Goal: Task Accomplishment & Management: Manage account settings

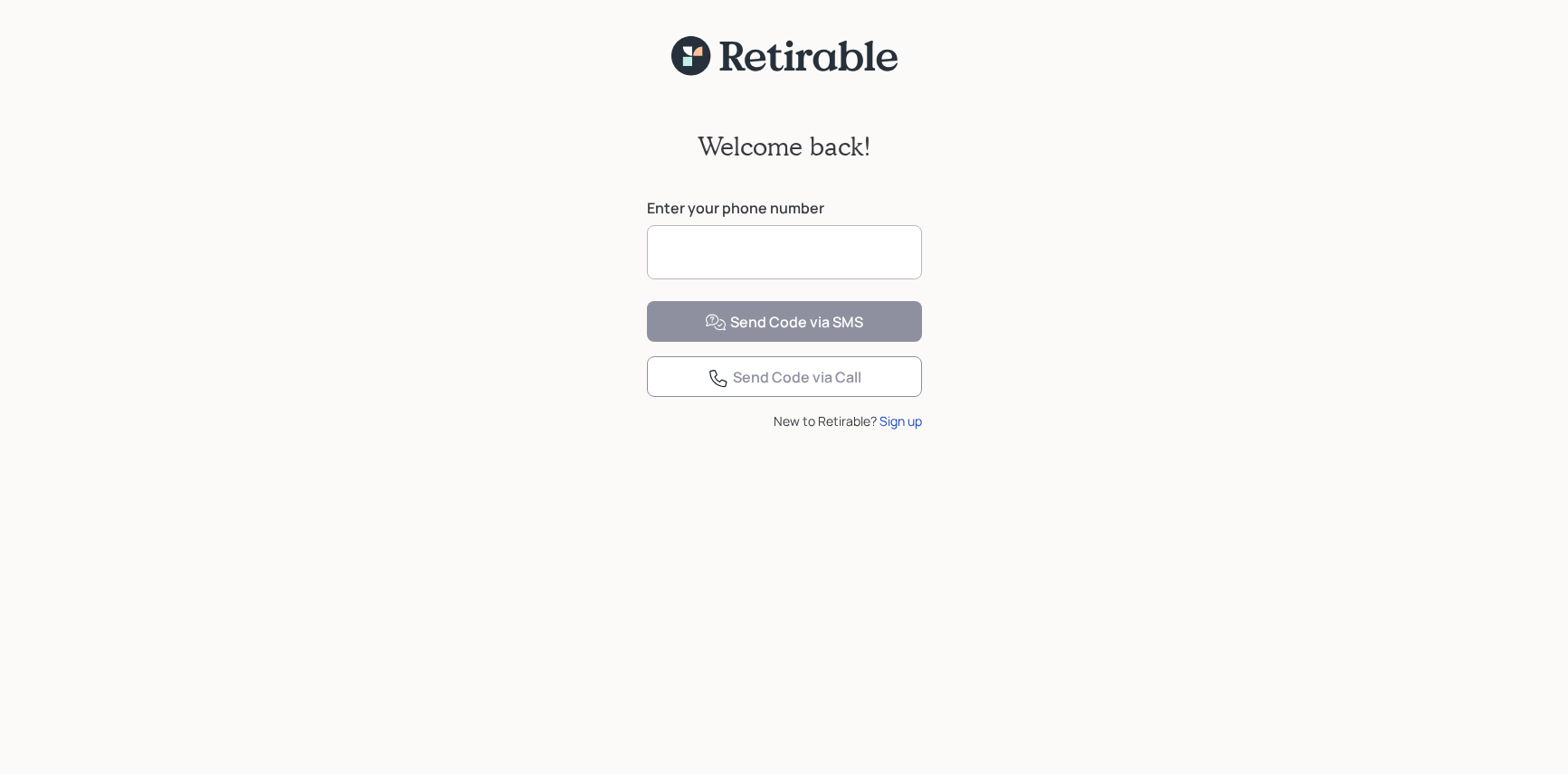
click at [706, 259] on input at bounding box center [784, 252] width 275 height 54
type input "**********"
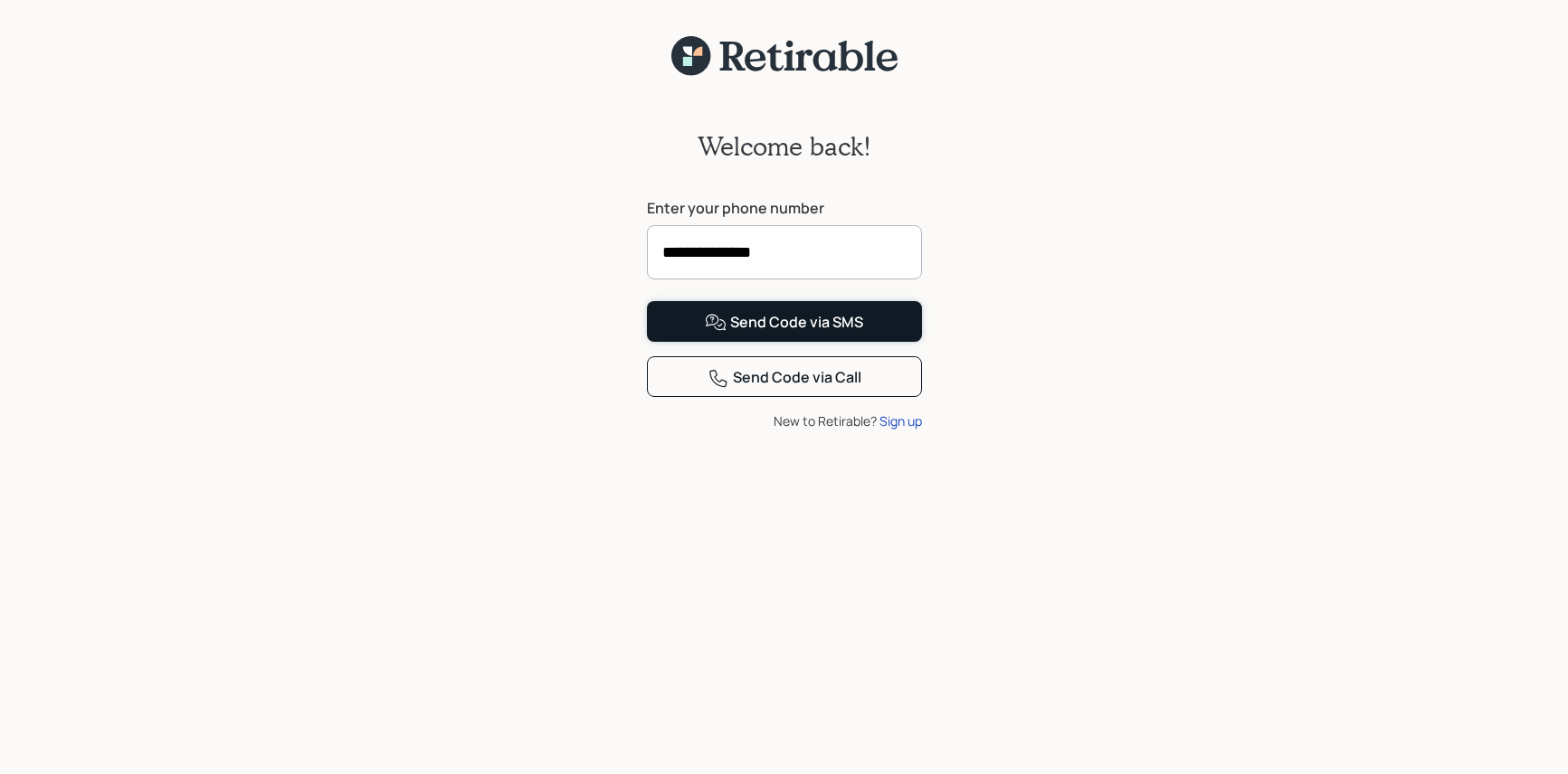
click at [747, 334] on div "Send Code via SMS" at bounding box center [783, 323] width 158 height 22
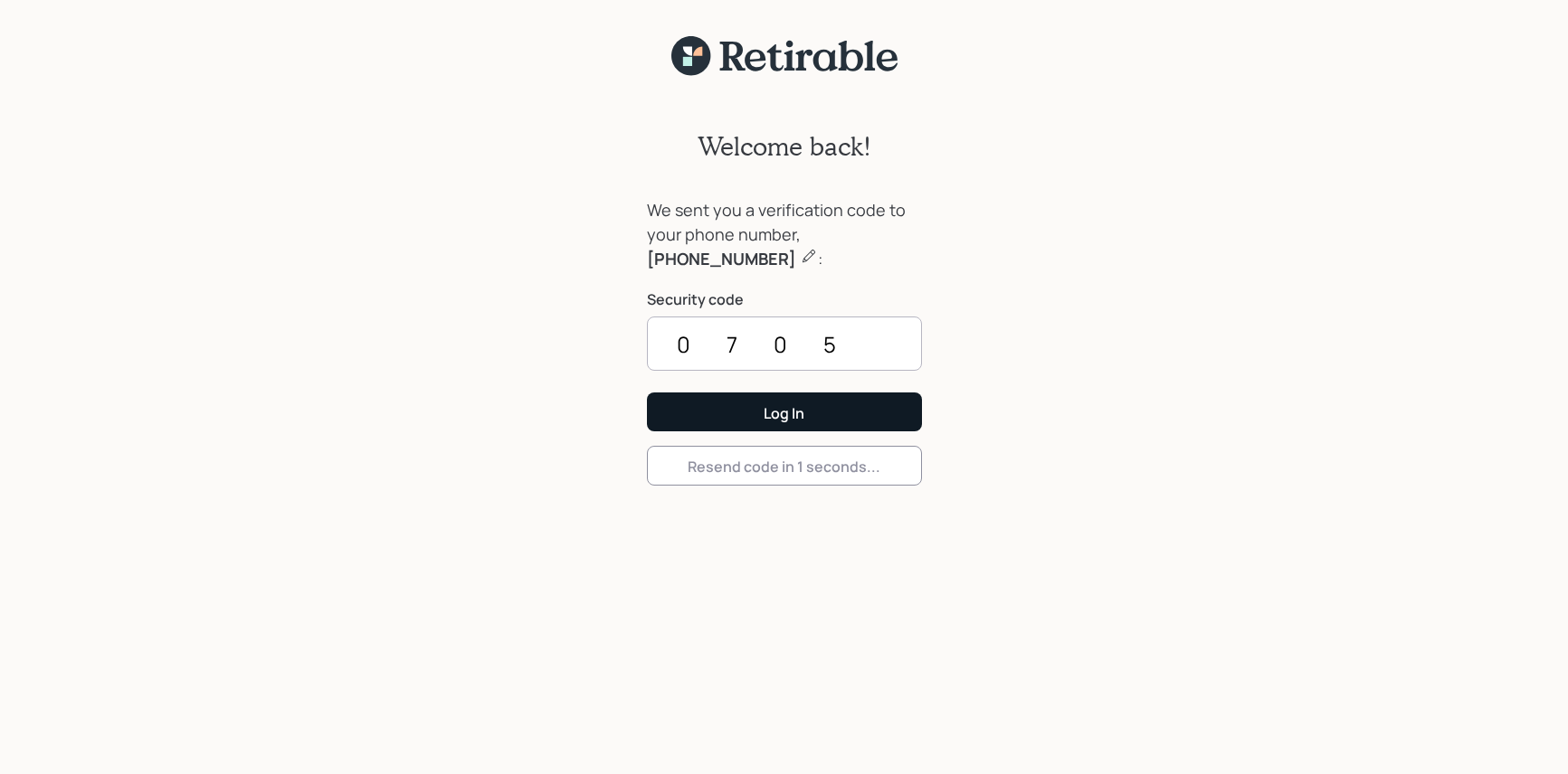
type input "0705"
click at [761, 412] on button "Log In" at bounding box center [784, 412] width 275 height 39
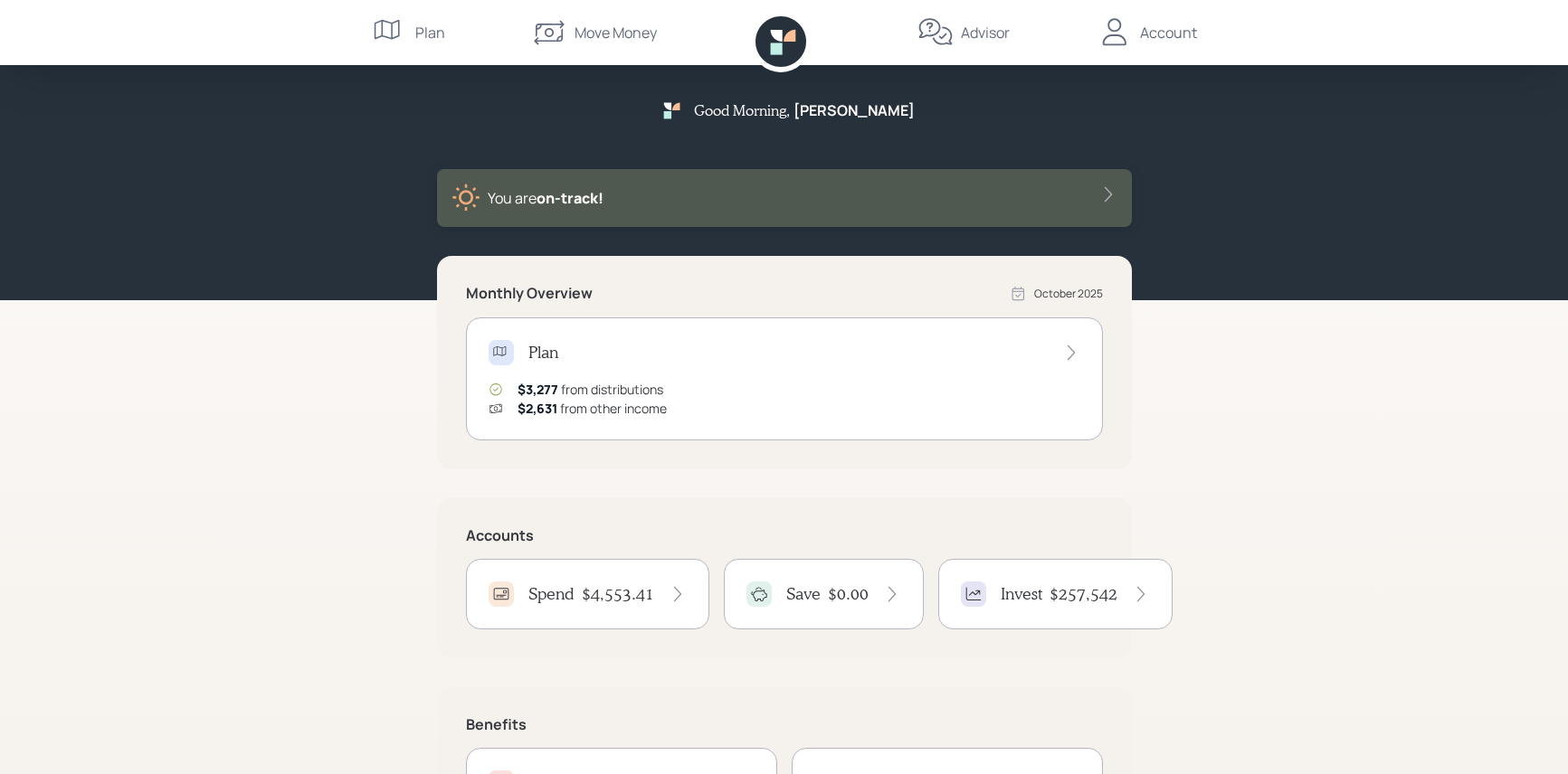
click at [672, 594] on icon at bounding box center [677, 594] width 18 height 18
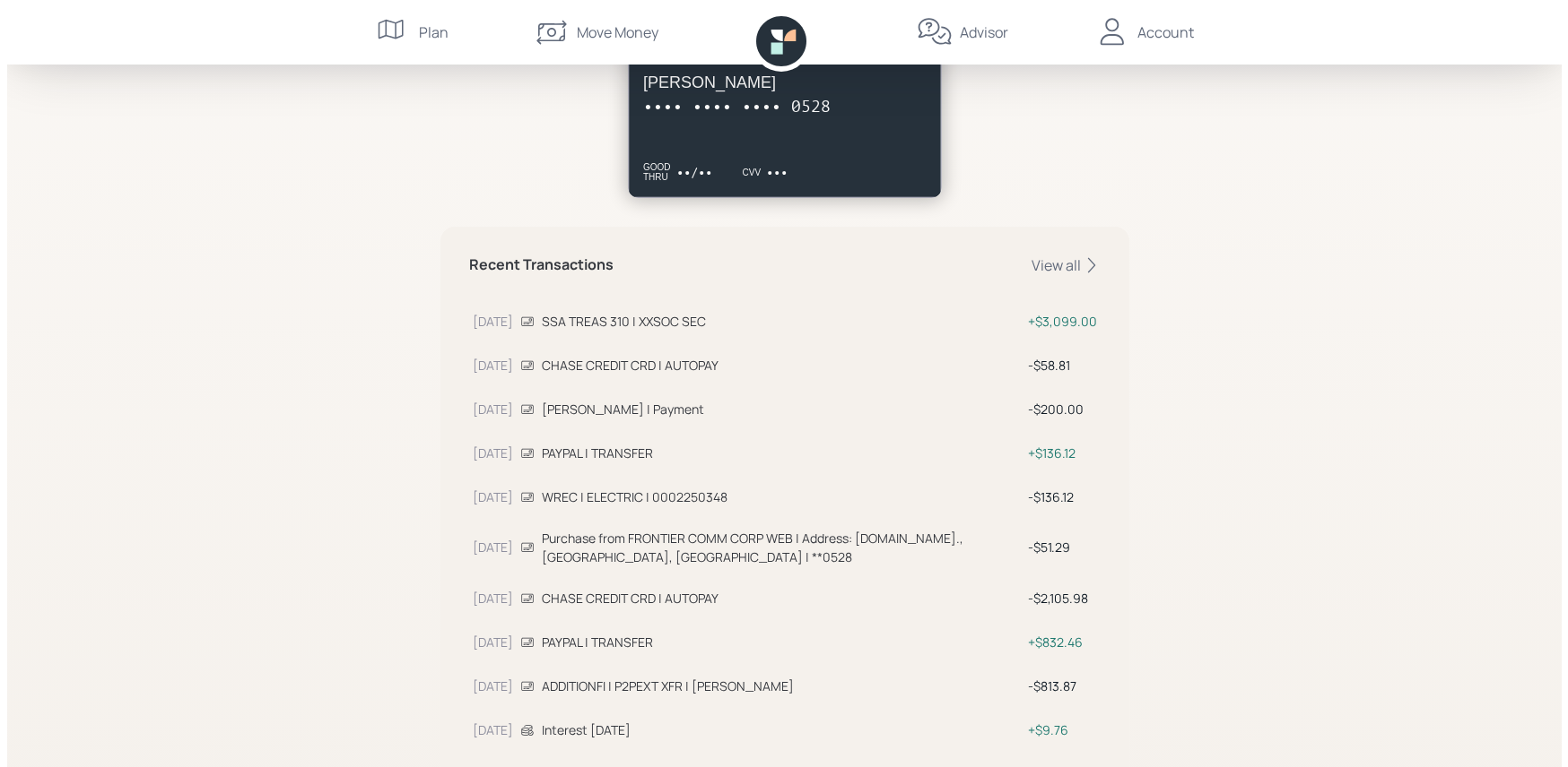
scroll to position [460, 0]
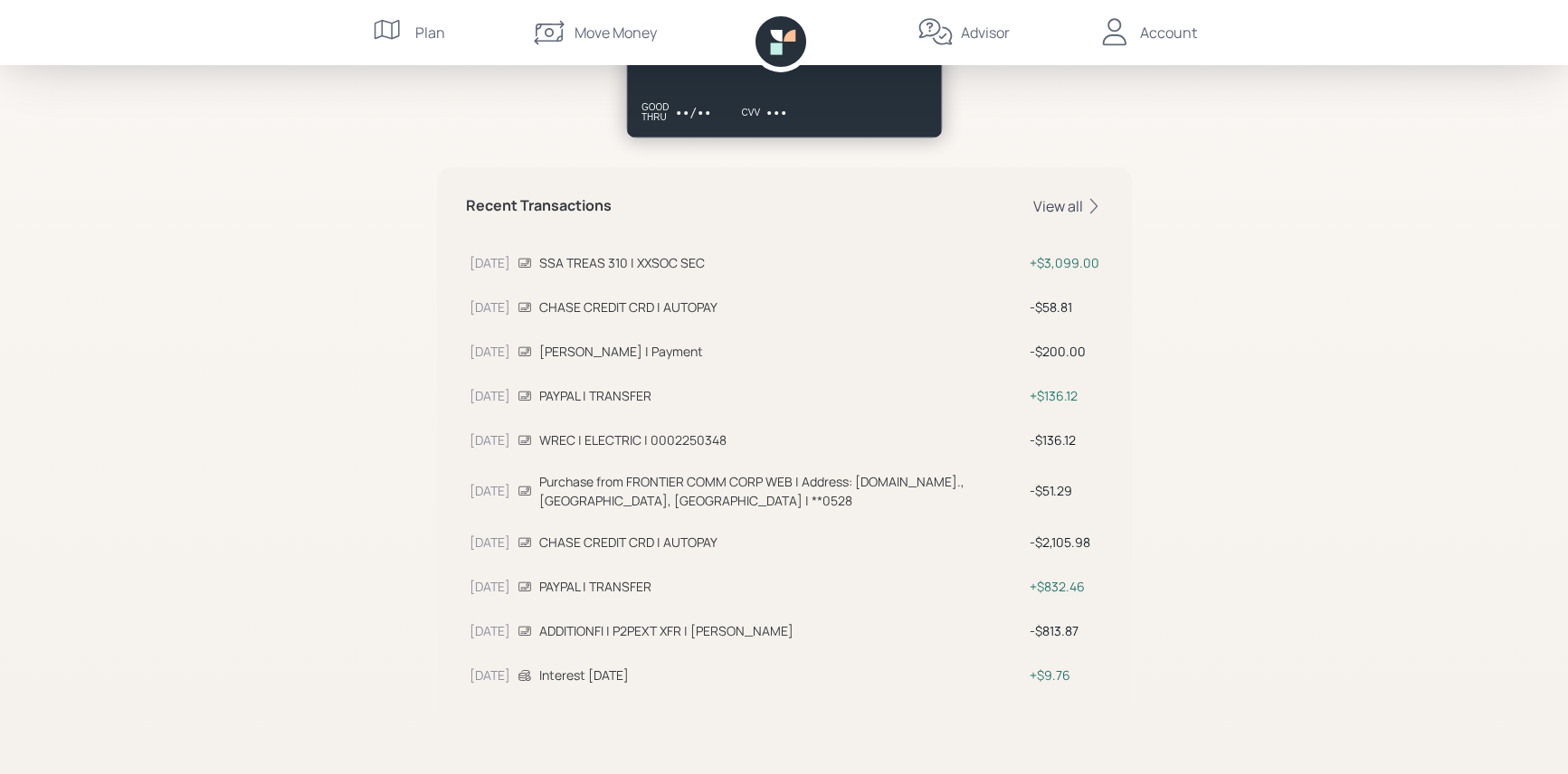
click at [1060, 210] on div "View all" at bounding box center [1068, 206] width 70 height 20
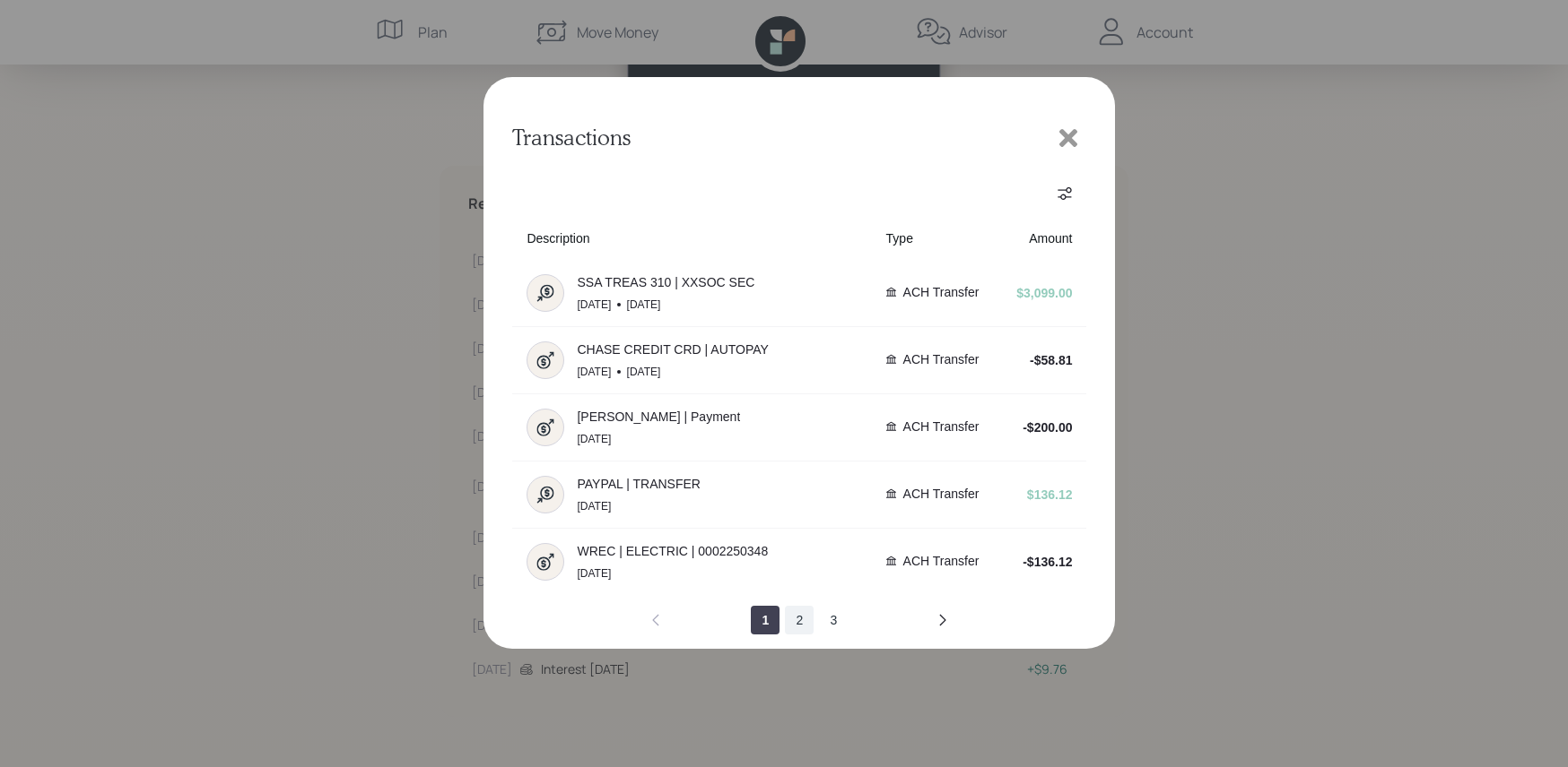
click at [799, 617] on button "2" at bounding box center [800, 620] width 29 height 29
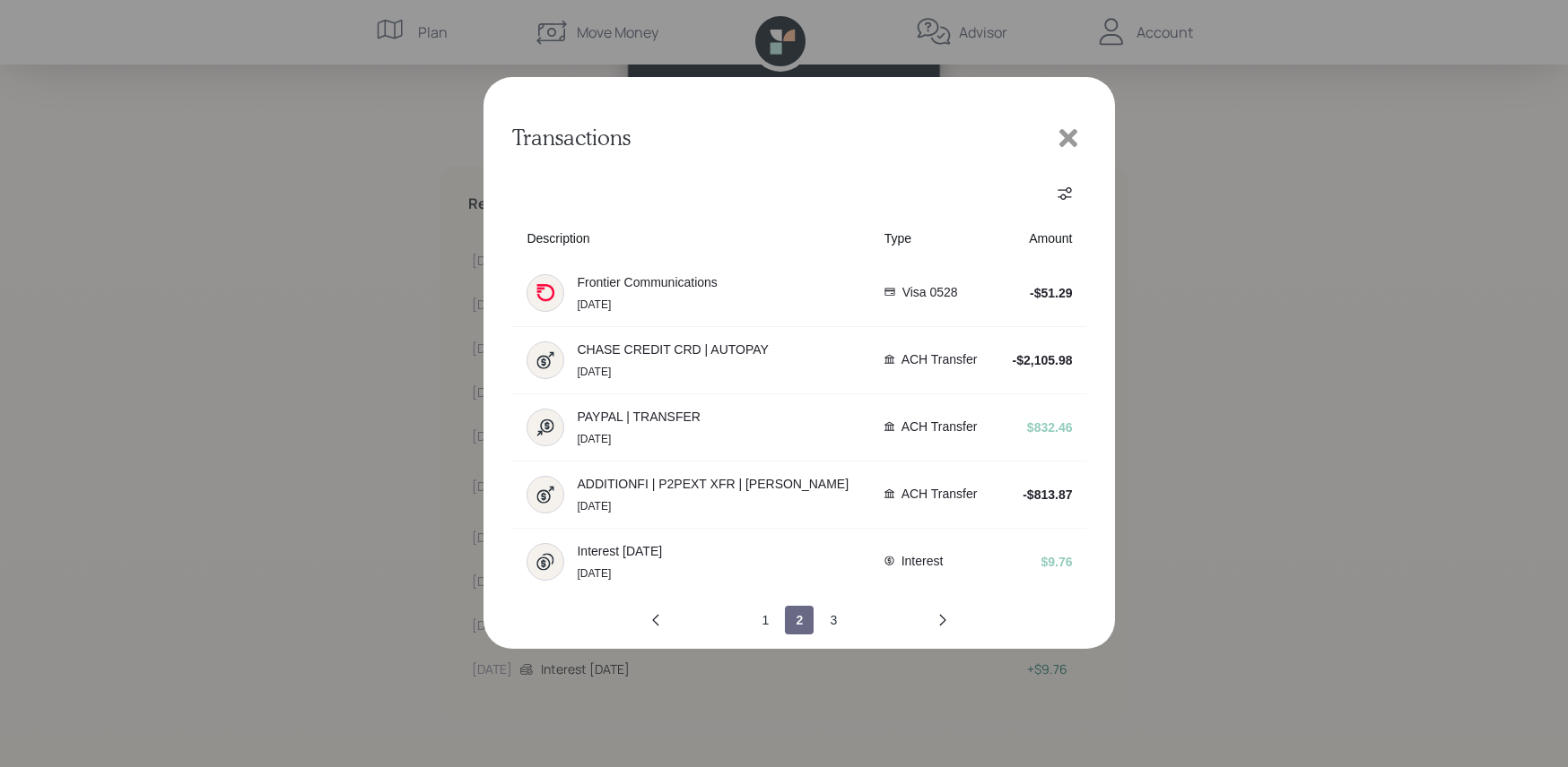
click at [799, 617] on button "2" at bounding box center [800, 620] width 29 height 29
click at [828, 618] on button "3" at bounding box center [834, 620] width 29 height 29
click at [940, 616] on icon "next page" at bounding box center [943, 620] width 15 height 15
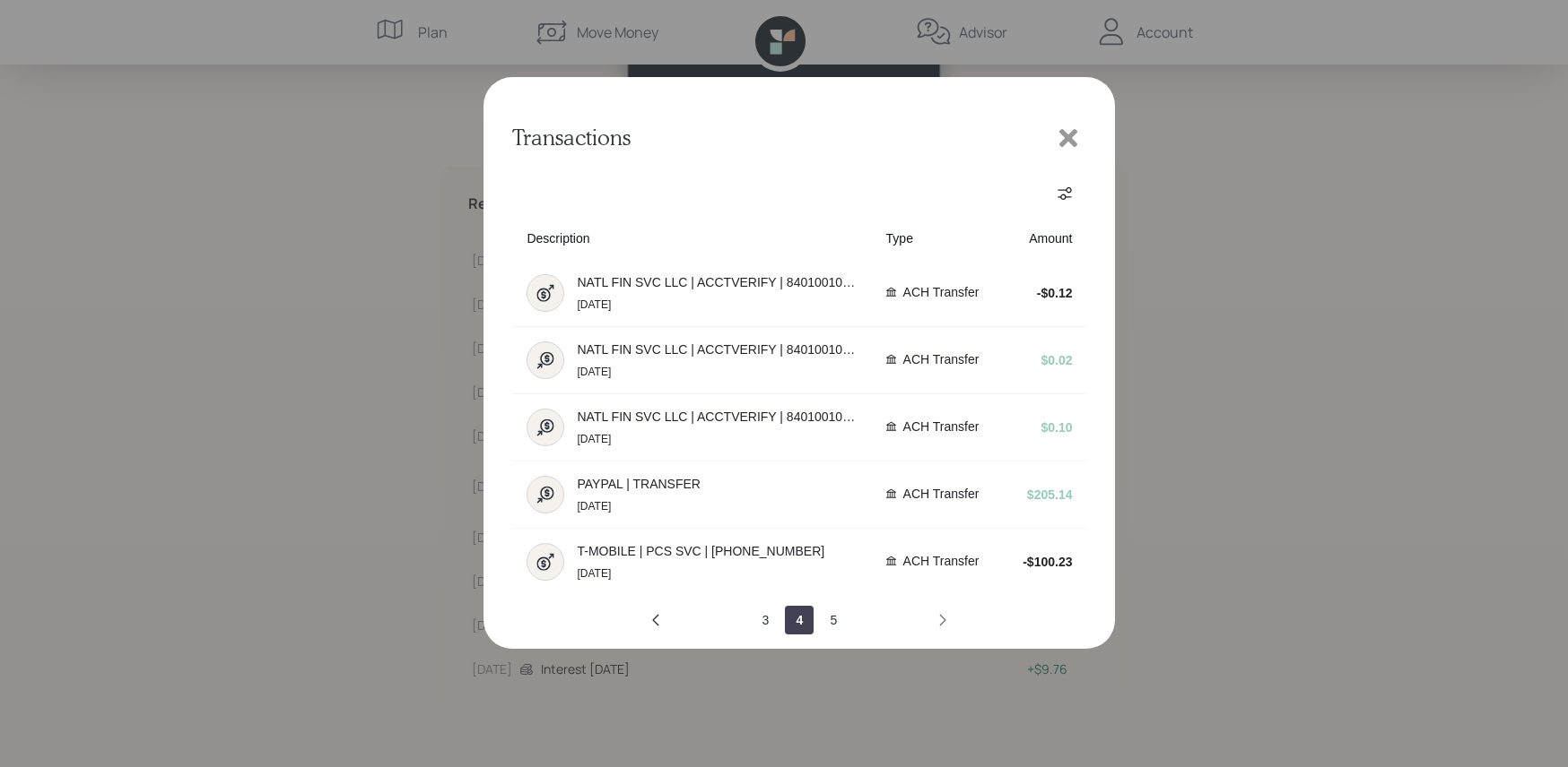
click at [941, 620] on icon "next page" at bounding box center [943, 620] width 15 height 15
